Goal: Complete application form

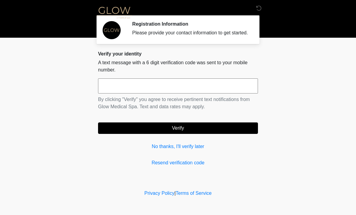
click at [189, 94] on input "text" at bounding box center [178, 86] width 160 height 15
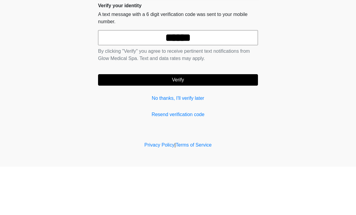
type input "******"
click at [237, 123] on button "Verify" at bounding box center [178, 128] width 160 height 11
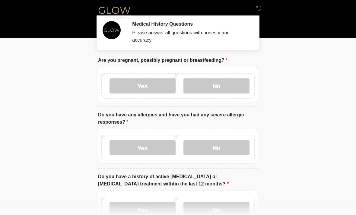
click at [227, 86] on label "No" at bounding box center [217, 86] width 66 height 15
click at [229, 150] on label "No" at bounding box center [217, 147] width 66 height 15
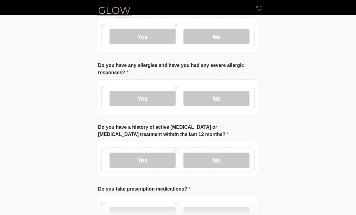
scroll to position [65, 0]
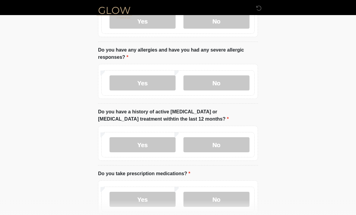
click at [225, 147] on label "No" at bounding box center [217, 144] width 66 height 15
click at [223, 199] on label "No" at bounding box center [217, 199] width 66 height 15
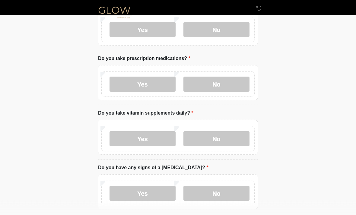
click at [155, 135] on label "Yes" at bounding box center [143, 139] width 66 height 15
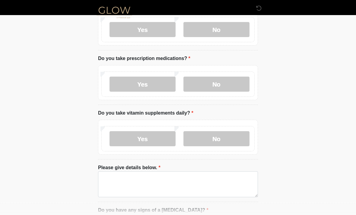
scroll to position [180, 0]
click at [223, 139] on label "No" at bounding box center [217, 138] width 66 height 15
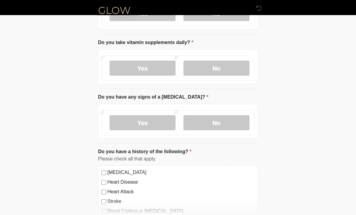
click at [226, 121] on label "No" at bounding box center [217, 122] width 66 height 15
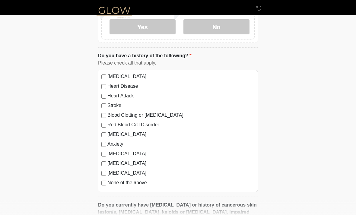
scroll to position [348, 0]
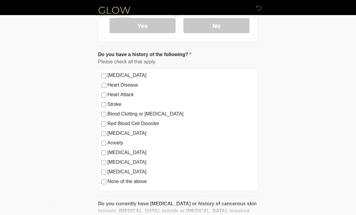
click at [134, 182] on label "None of the above" at bounding box center [181, 182] width 147 height 7
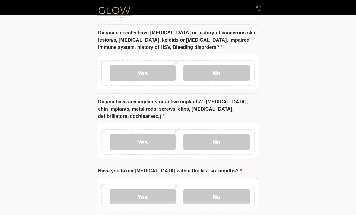
scroll to position [523, 0]
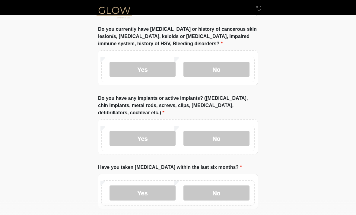
click at [228, 69] on label "No" at bounding box center [217, 69] width 66 height 15
click at [225, 136] on label "No" at bounding box center [217, 138] width 66 height 15
click at [228, 194] on label "No" at bounding box center [217, 193] width 66 height 15
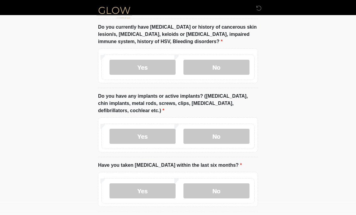
scroll to position [550, 0]
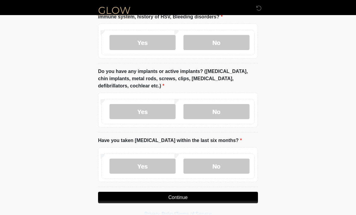
click at [231, 194] on button "Continue" at bounding box center [178, 197] width 160 height 11
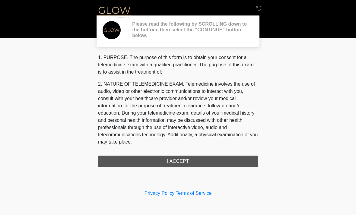
scroll to position [0, 0]
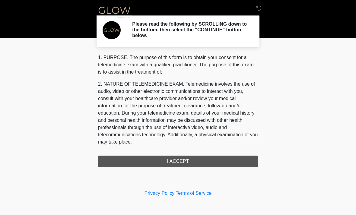
click at [211, 162] on div "1. PURPOSE. The purpose of this form is to obtain your consent for a telemedici…" at bounding box center [178, 110] width 160 height 113
click at [206, 161] on div "1. PURPOSE. The purpose of this form is to obtain your consent for a telemedici…" at bounding box center [178, 110] width 160 height 113
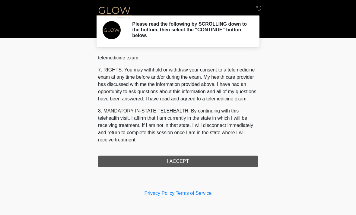
scroll to position [256, 0]
click at [178, 160] on button "I ACCEPT" at bounding box center [178, 161] width 160 height 11
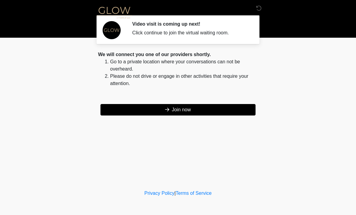
click at [201, 110] on button "Join now" at bounding box center [178, 109] width 155 height 11
